Goal: Task Accomplishment & Management: Manage account settings

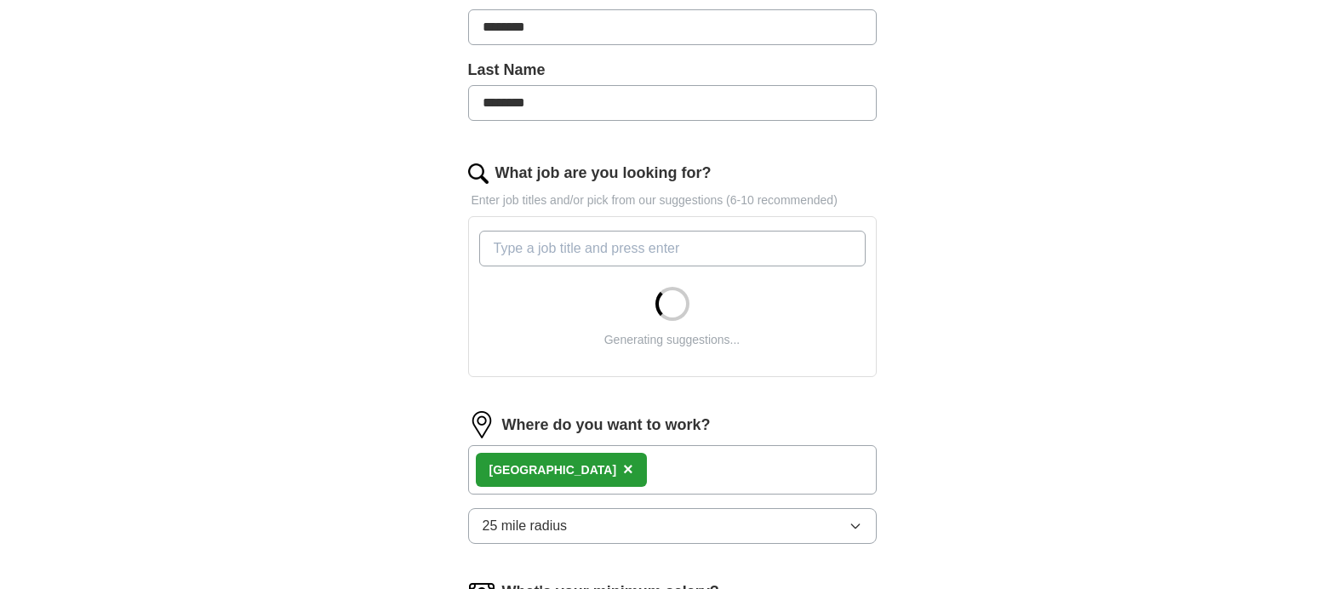
scroll to position [426, 0]
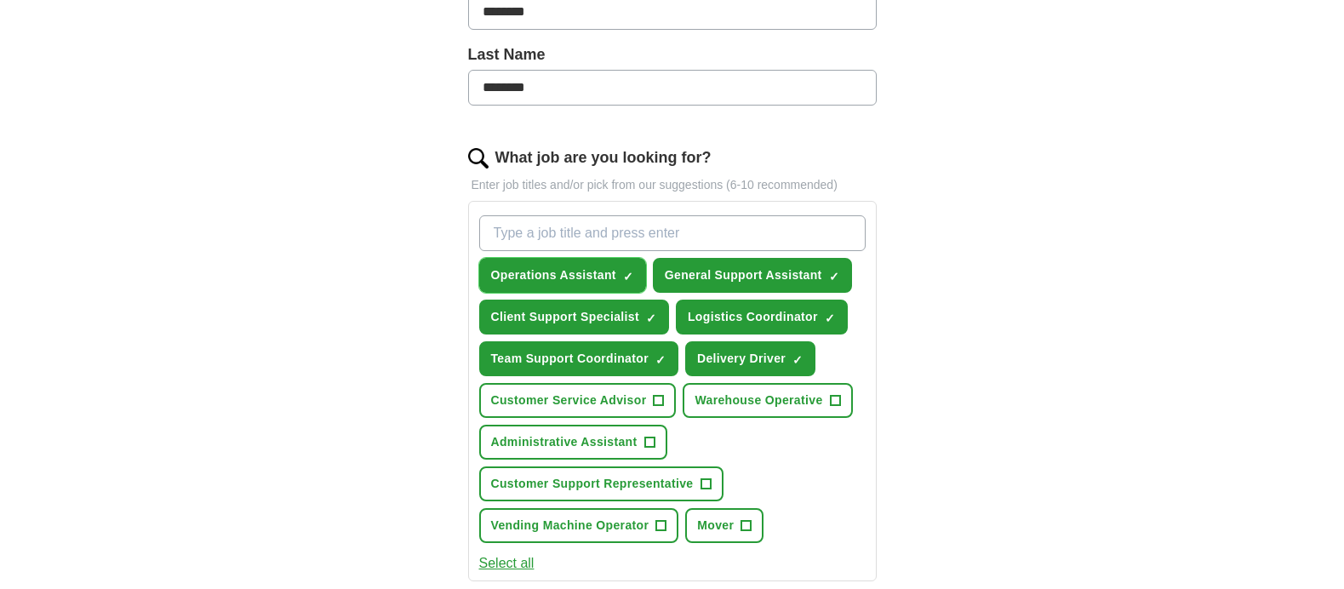
click at [0, 0] on span "×" at bounding box center [0, 0] width 0 height 0
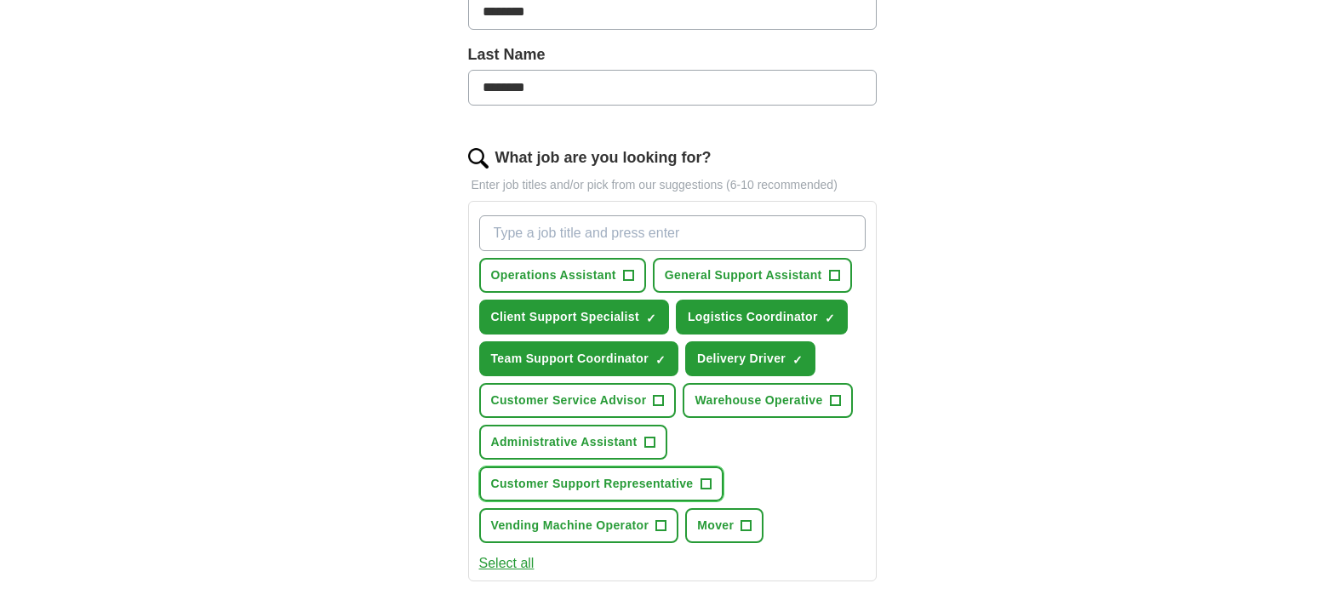
click at [706, 481] on span "+" at bounding box center [706, 485] width 10 height 14
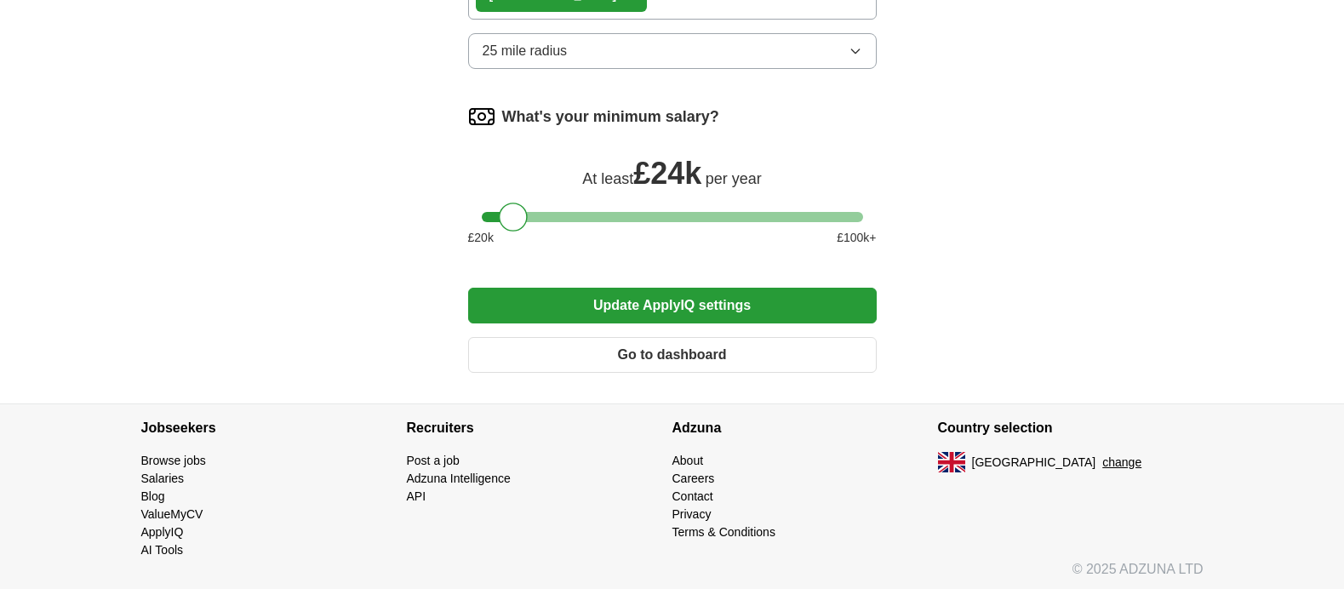
scroll to position [1107, 0]
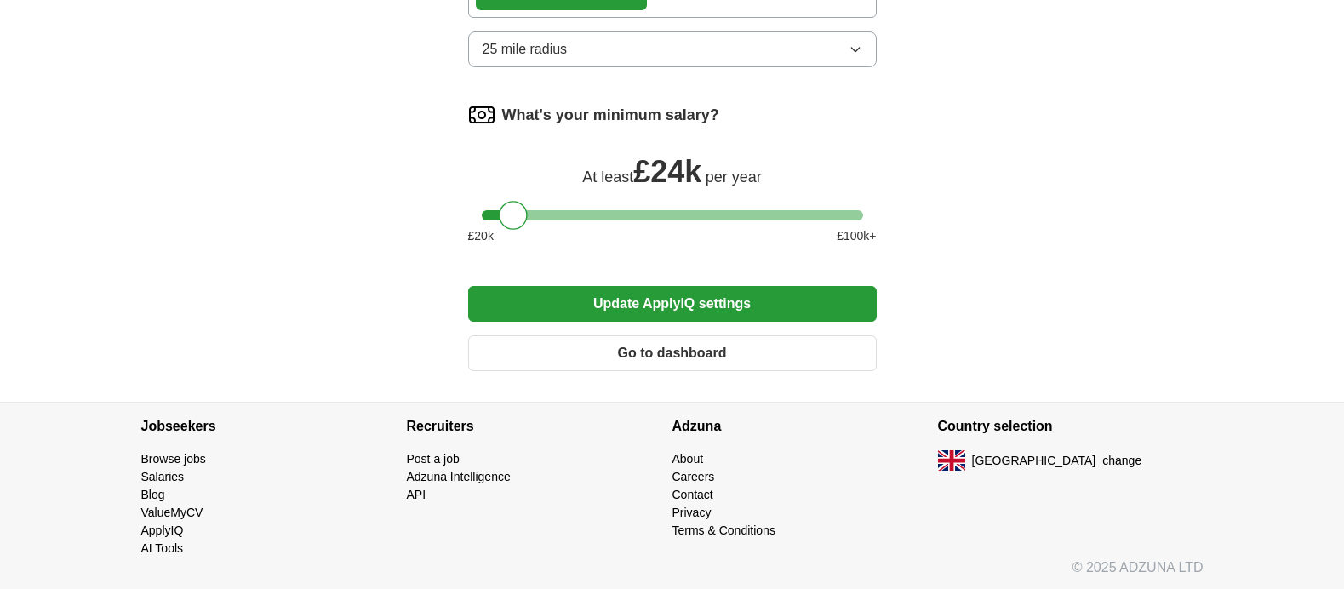
click at [673, 303] on button "Update ApplyIQ settings" at bounding box center [672, 304] width 409 height 36
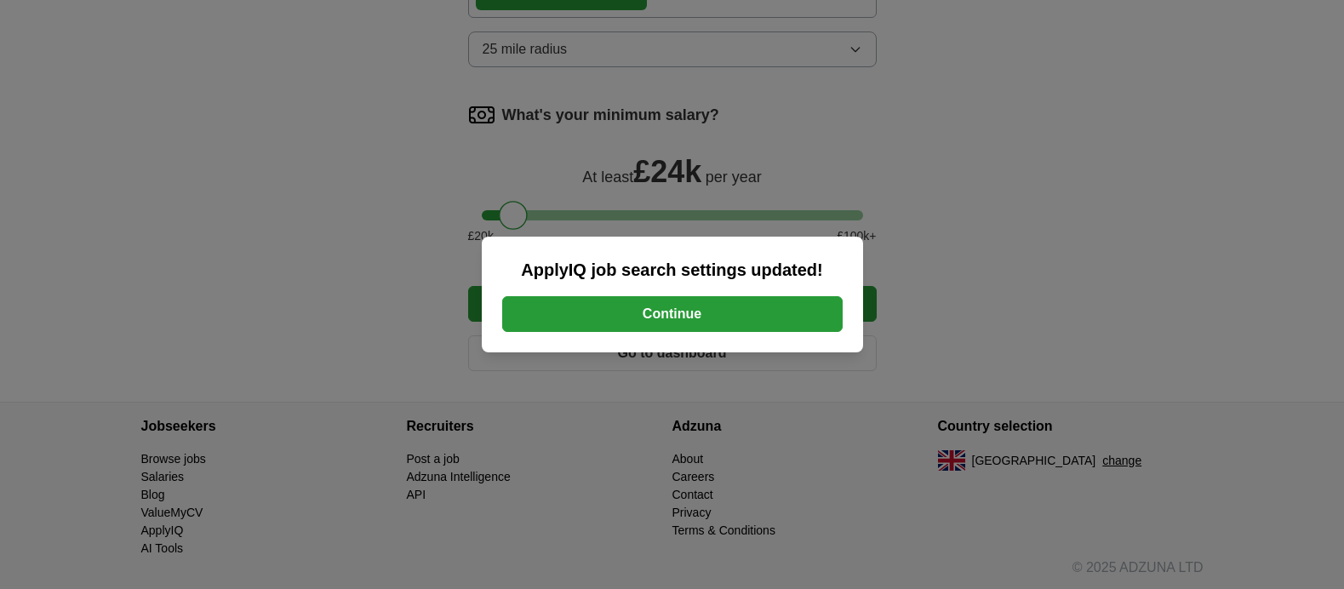
click at [687, 309] on button "Continue" at bounding box center [672, 314] width 341 height 36
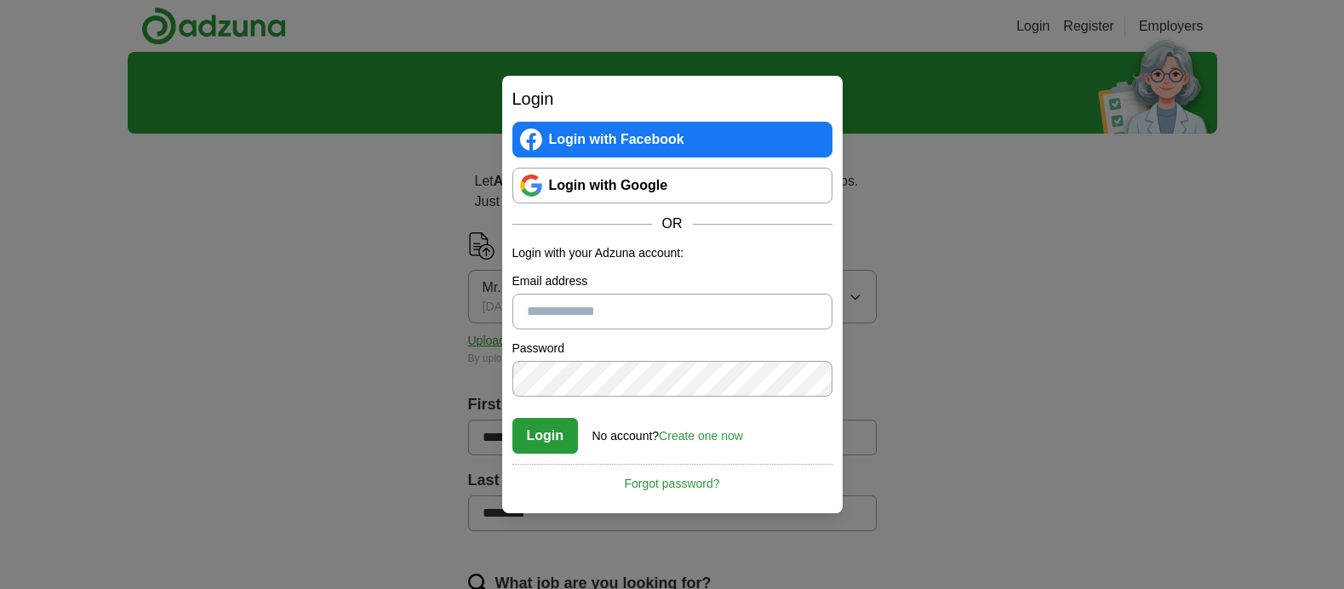
scroll to position [940, 0]
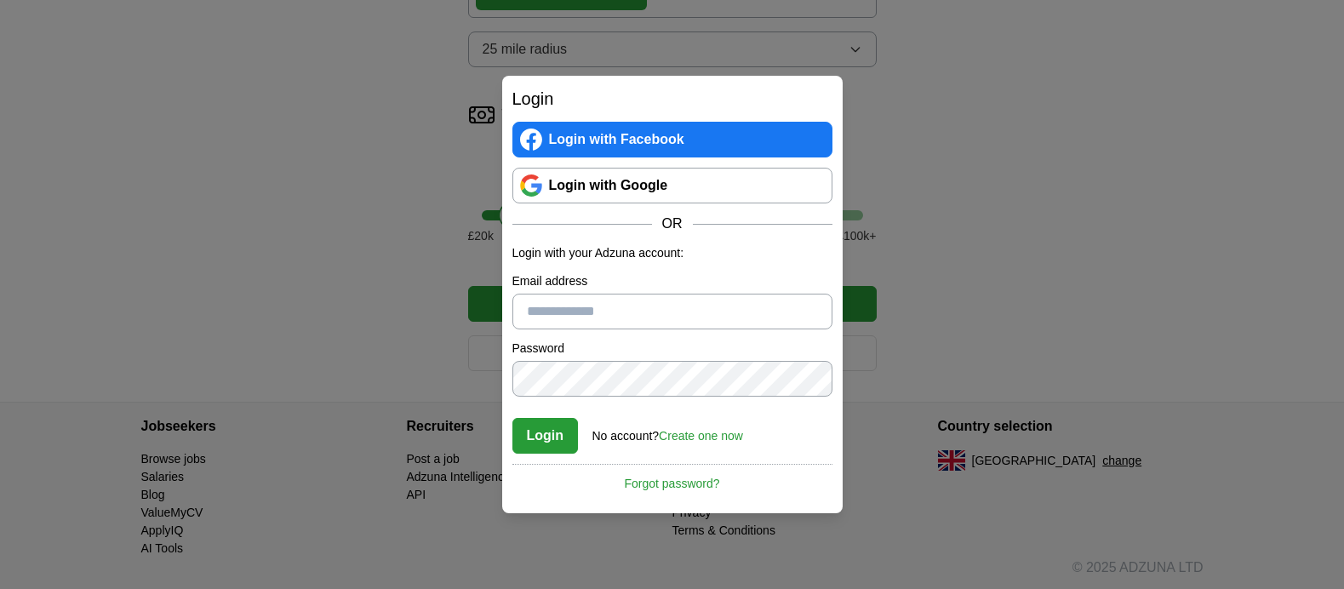
click at [433, 342] on div "Login Login with Facebook Login with Google OR Login with your Adzuna account: …" at bounding box center [672, 294] width 1344 height 589
